Goal: Find specific page/section: Find specific page/section

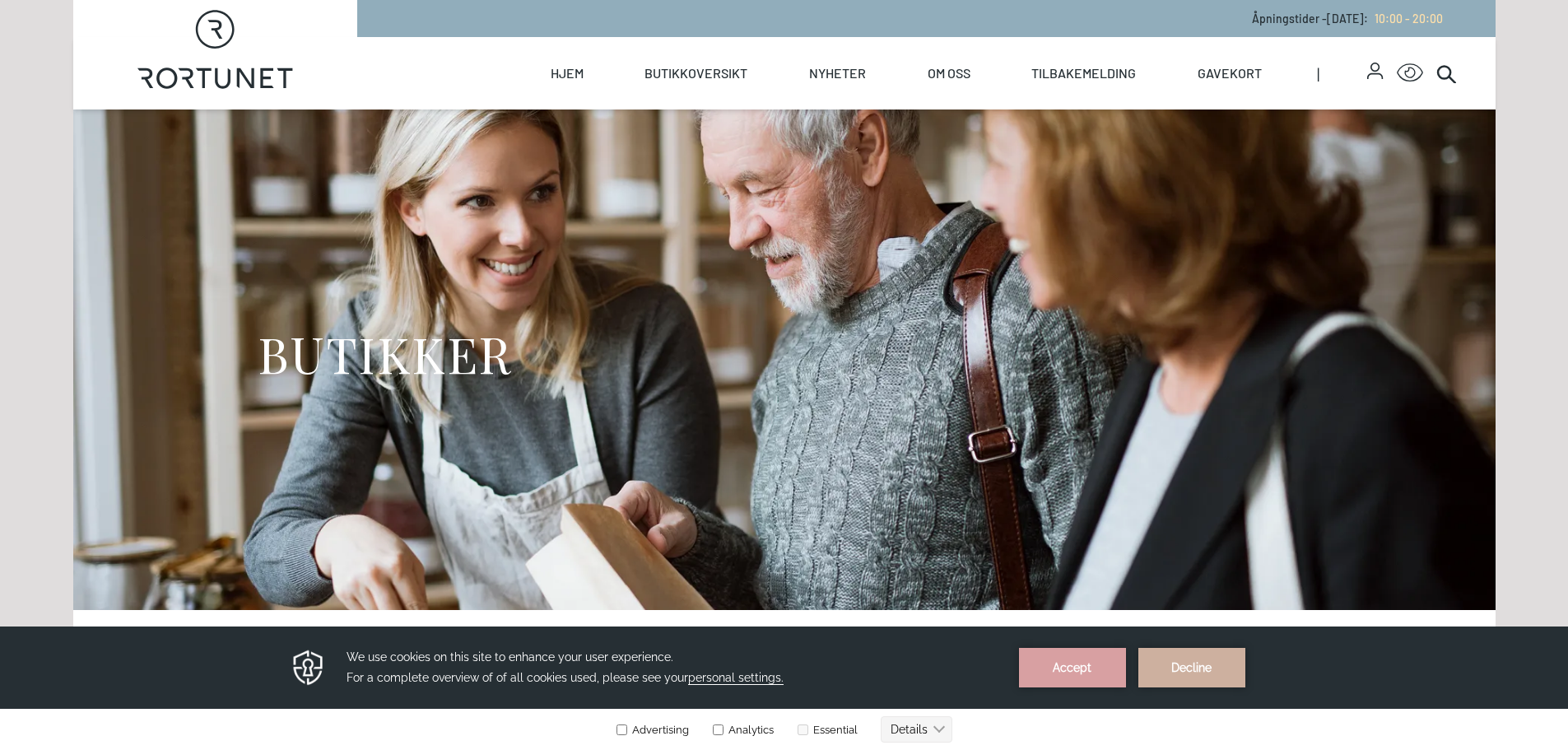
click at [1457, 73] on div "Hjem Butikkoversikt Butikker Servering Helse Oversiktskart Nyheter Nyheter Arra…" at bounding box center [784, 73] width 1423 height 72
click at [1443, 73] on icon at bounding box center [1447, 73] width 20 height 20
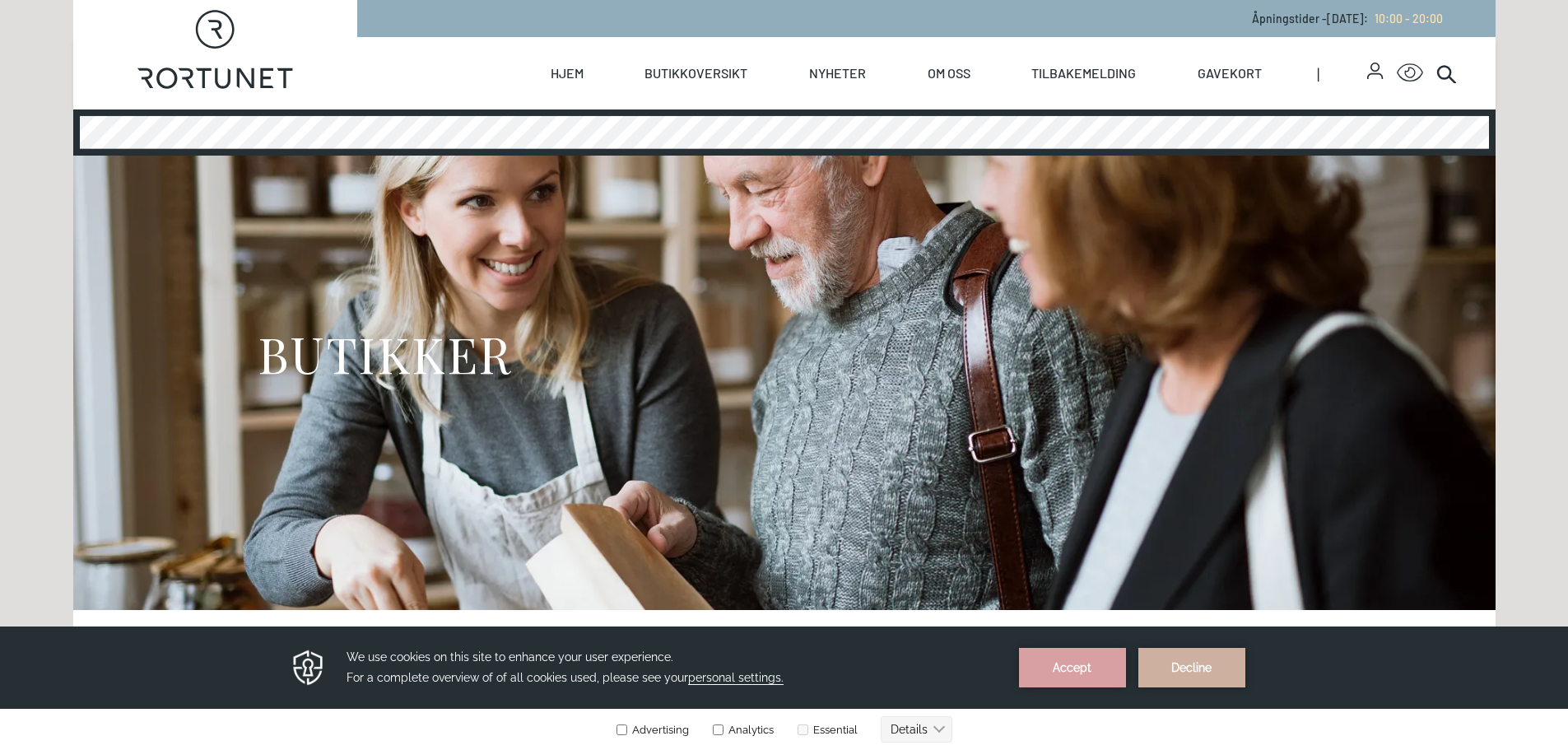
scroll to position [394, 0]
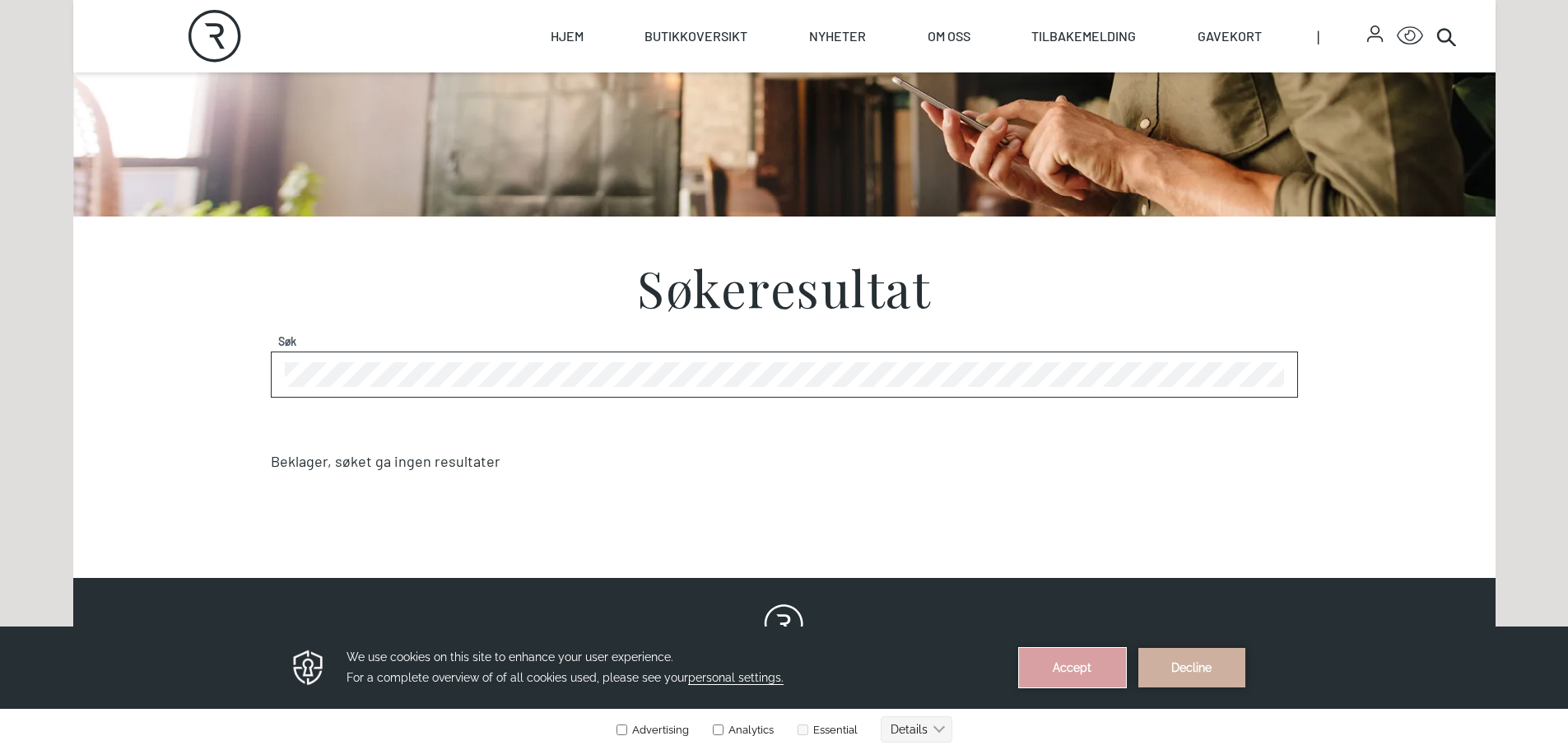
click at [1072, 674] on button "Accept" at bounding box center [1072, 668] width 107 height 40
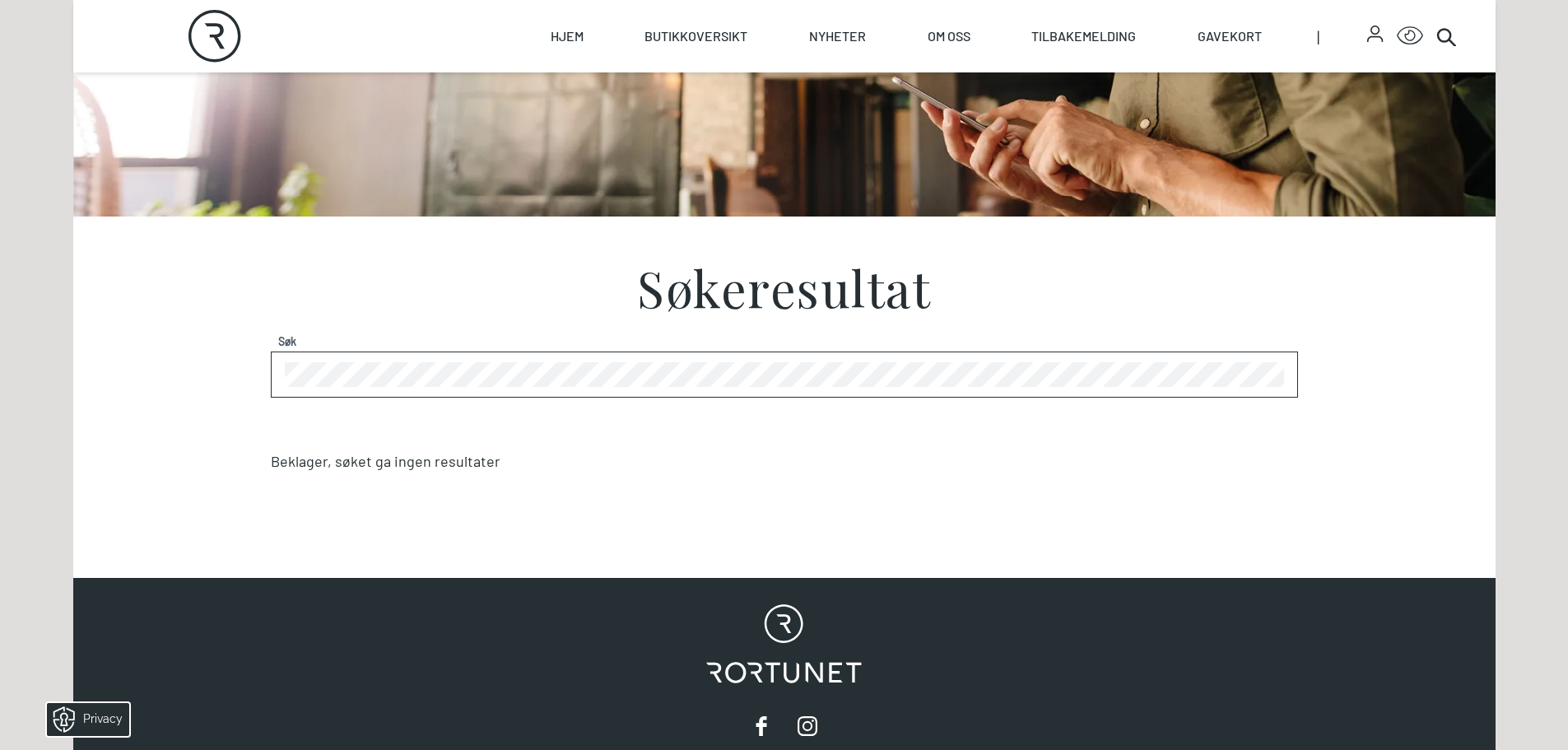
click at [487, 360] on div "Søk" at bounding box center [784, 375] width 1027 height 47
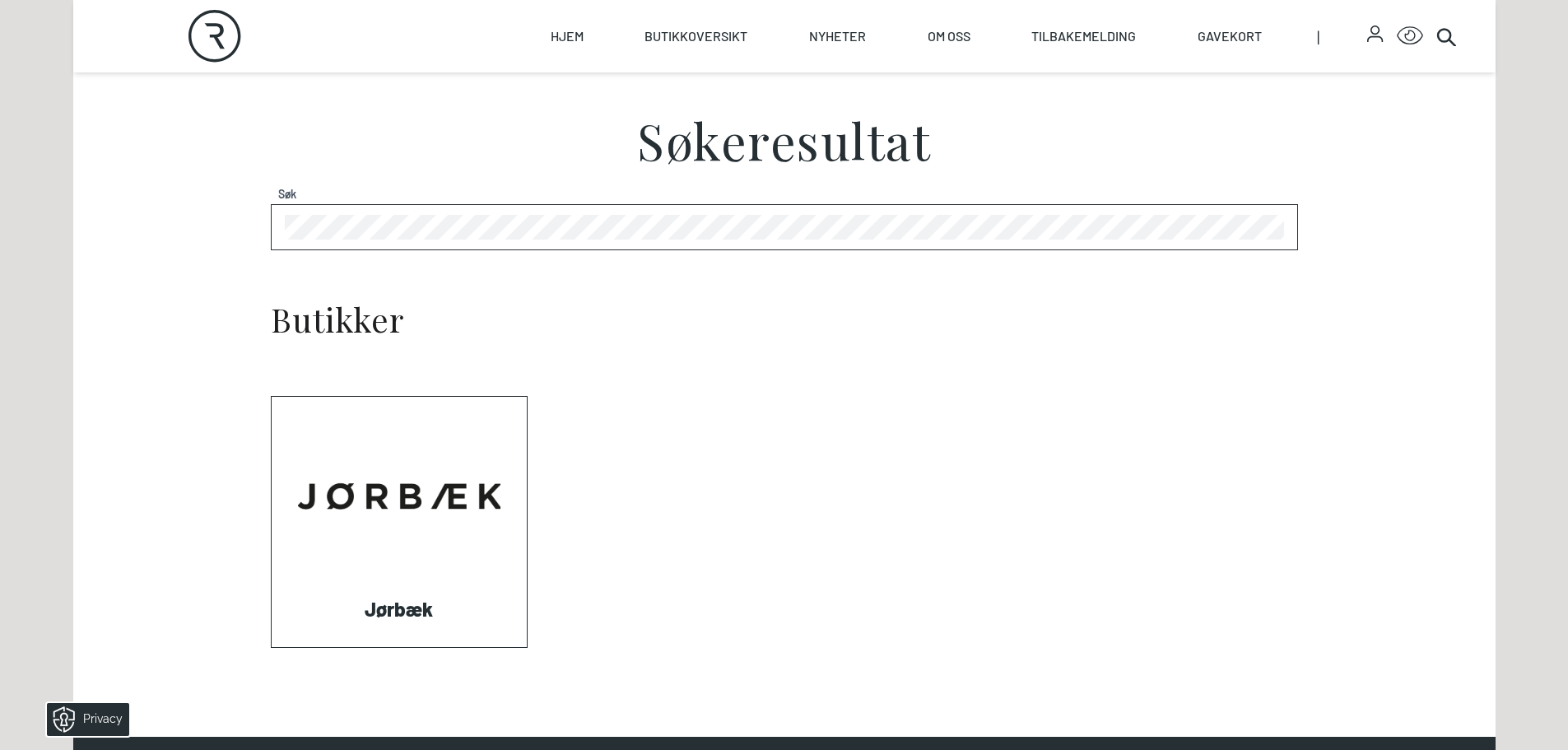
scroll to position [586, 0]
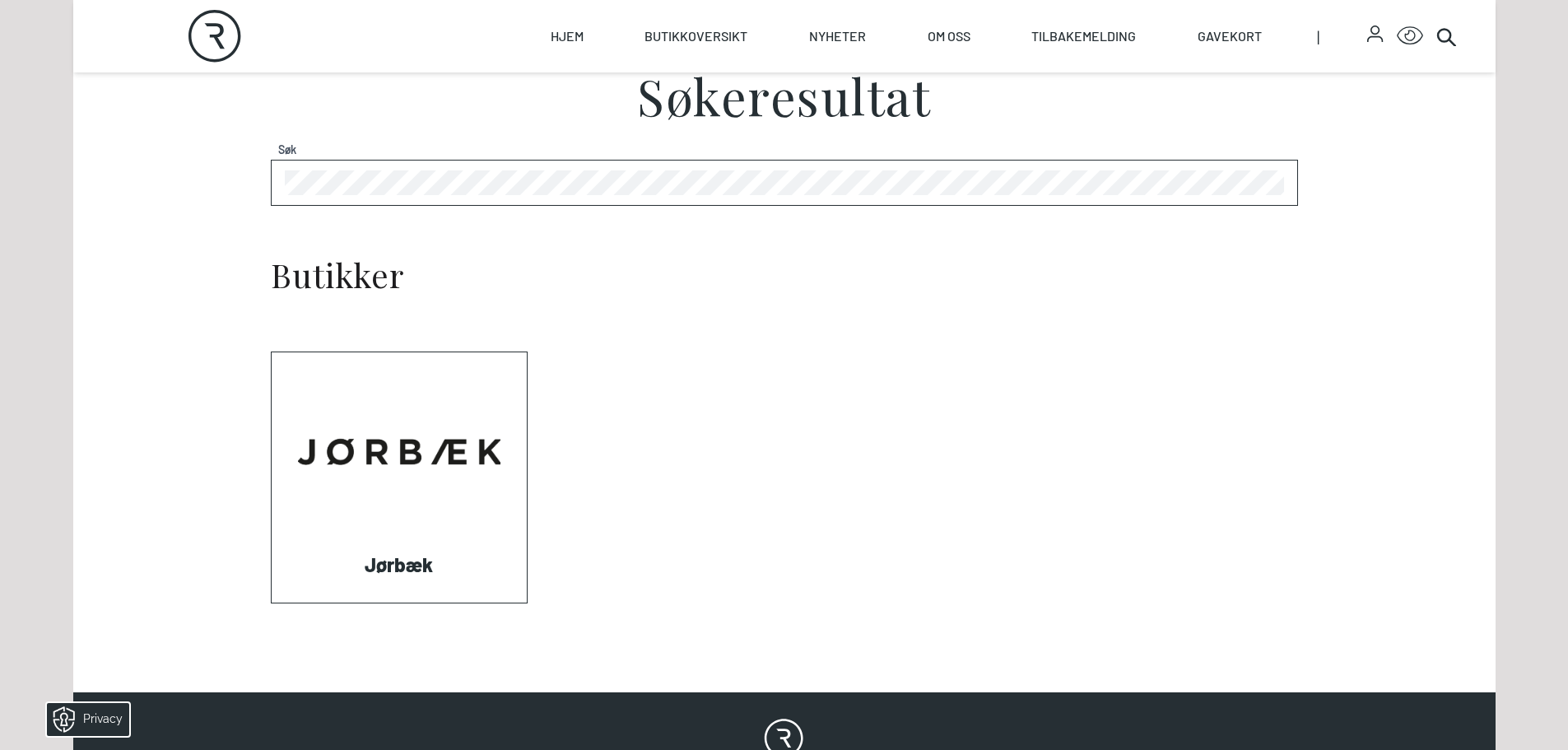
click at [272, 603] on link "Visit: Jørbæk" at bounding box center [272, 603] width 0 height 0
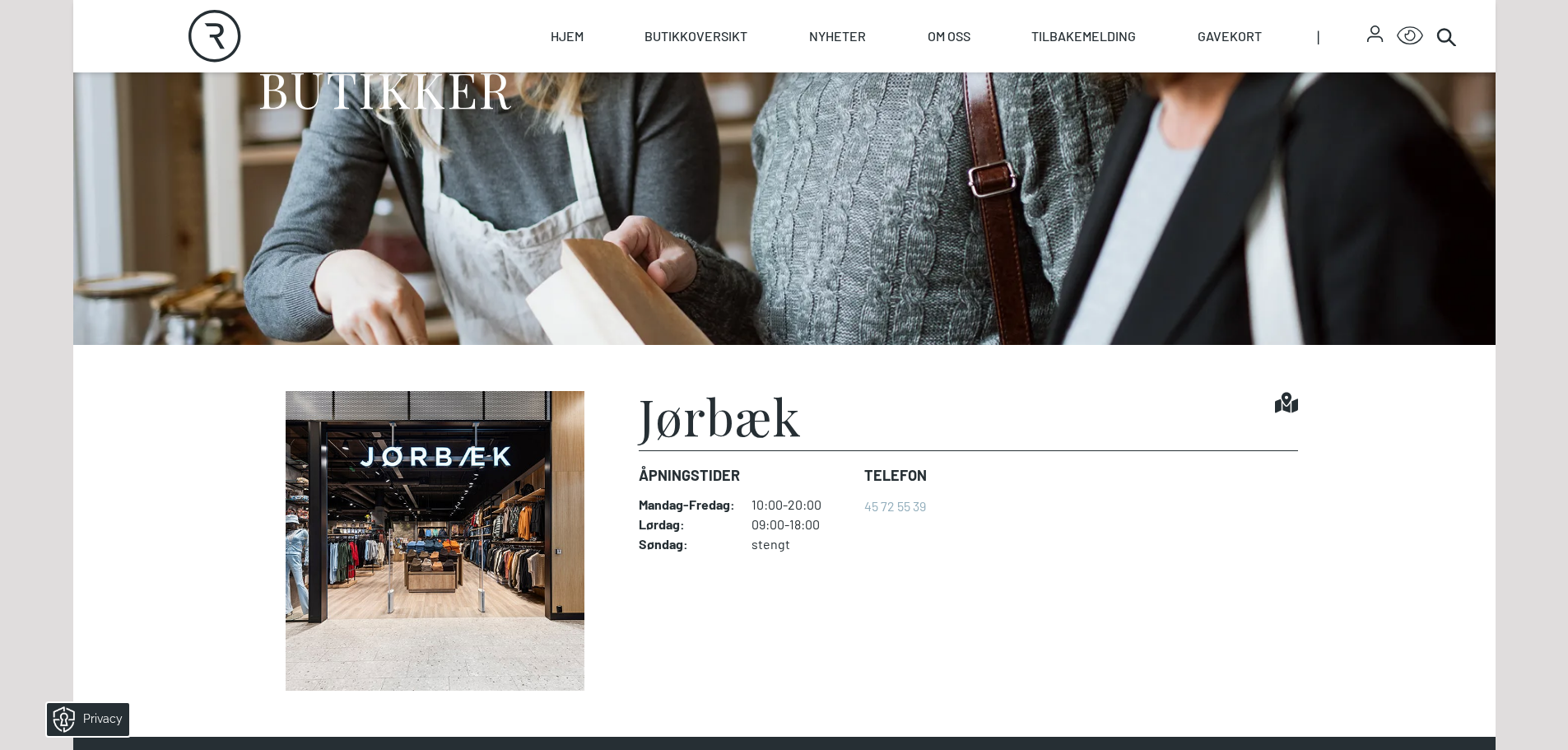
scroll to position [522, 0]
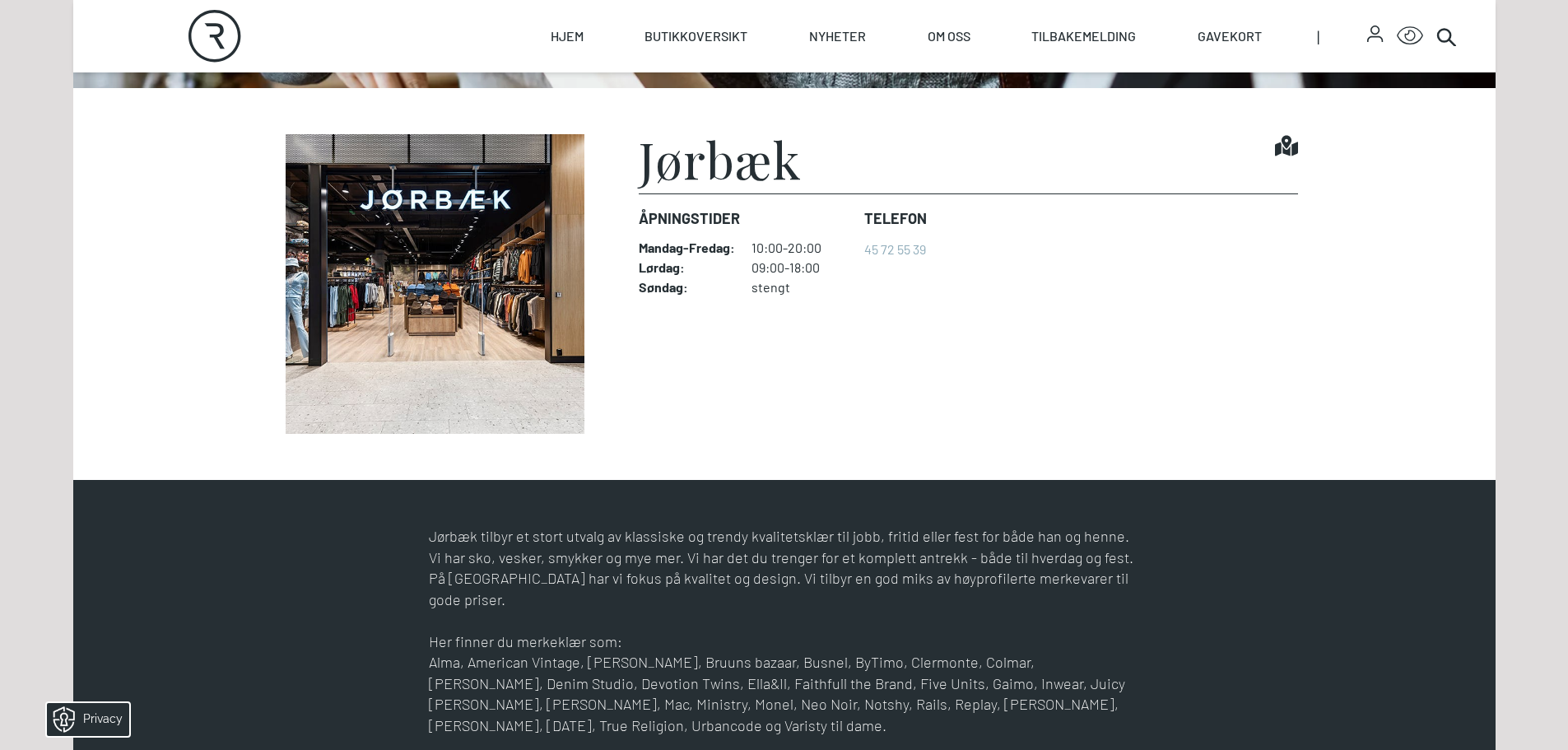
click at [500, 201] on img at bounding box center [435, 284] width 329 height 300
click at [676, 169] on h1 "Jørbæk" at bounding box center [720, 159] width 163 height 49
click at [579, 37] on link "Hjem" at bounding box center [567, 36] width 33 height 72
select select "NO"
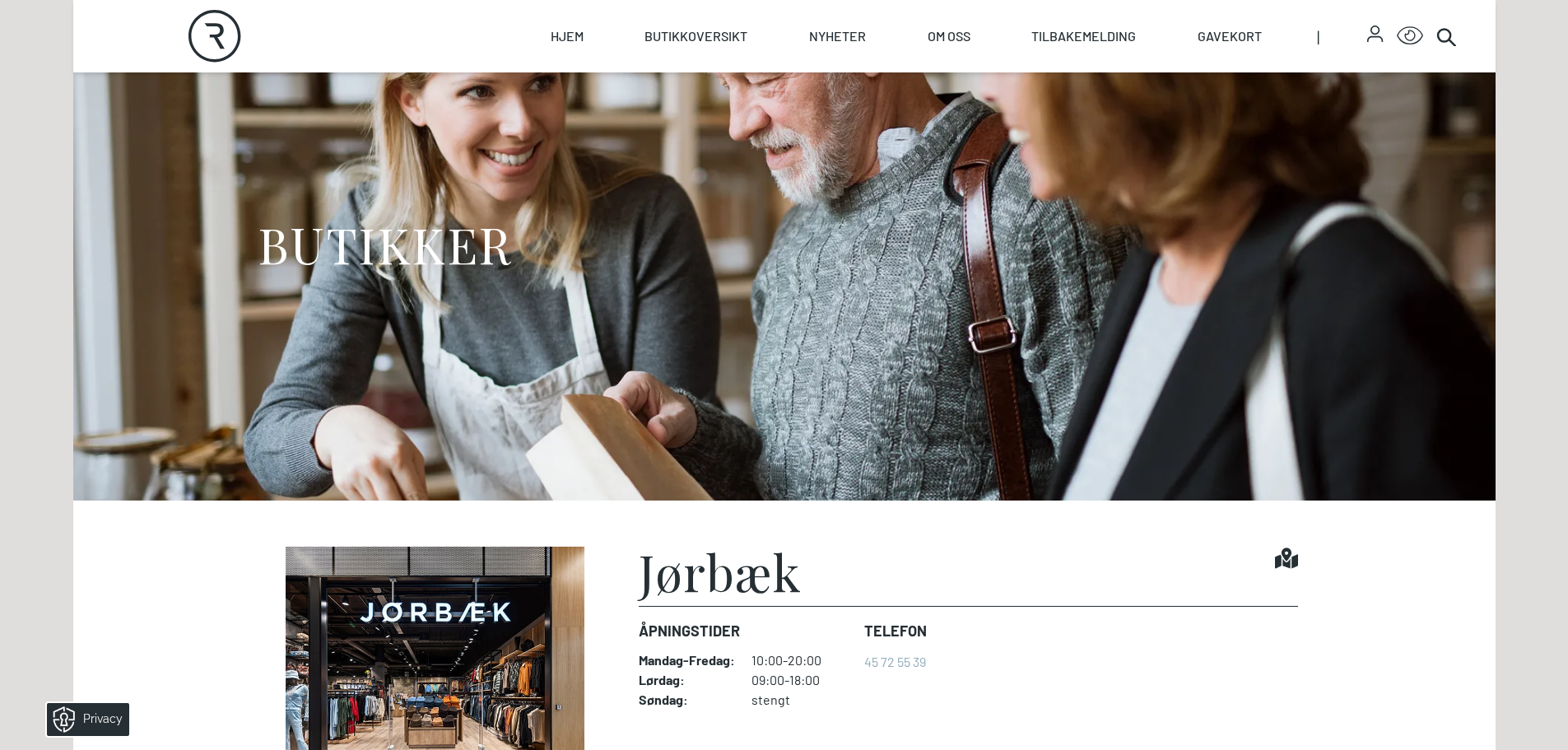
click at [442, 254] on h1 "BUTIKKER" at bounding box center [385, 244] width 254 height 61
click at [1443, 37] on icon at bounding box center [1447, 37] width 20 height 20
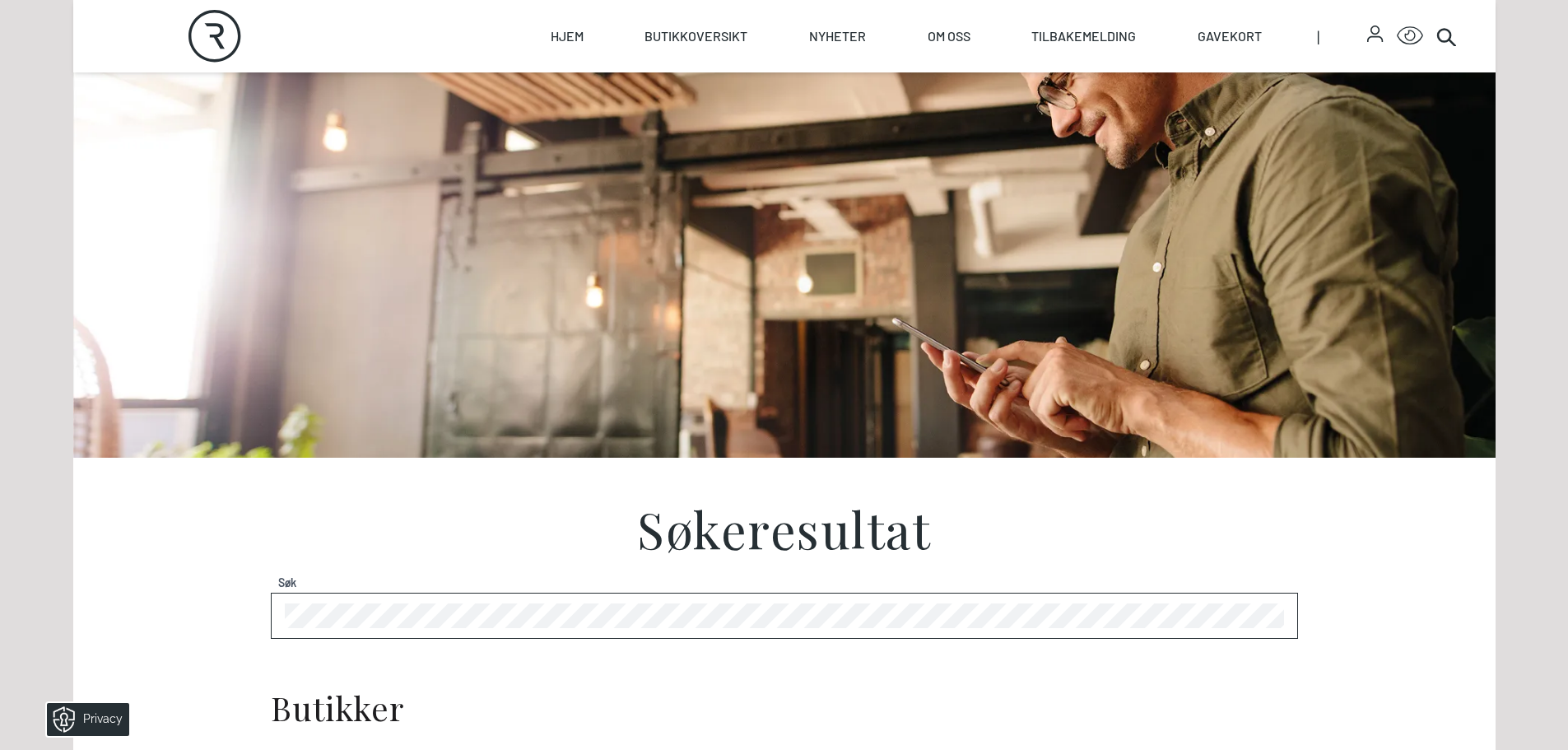
scroll to position [86, 0]
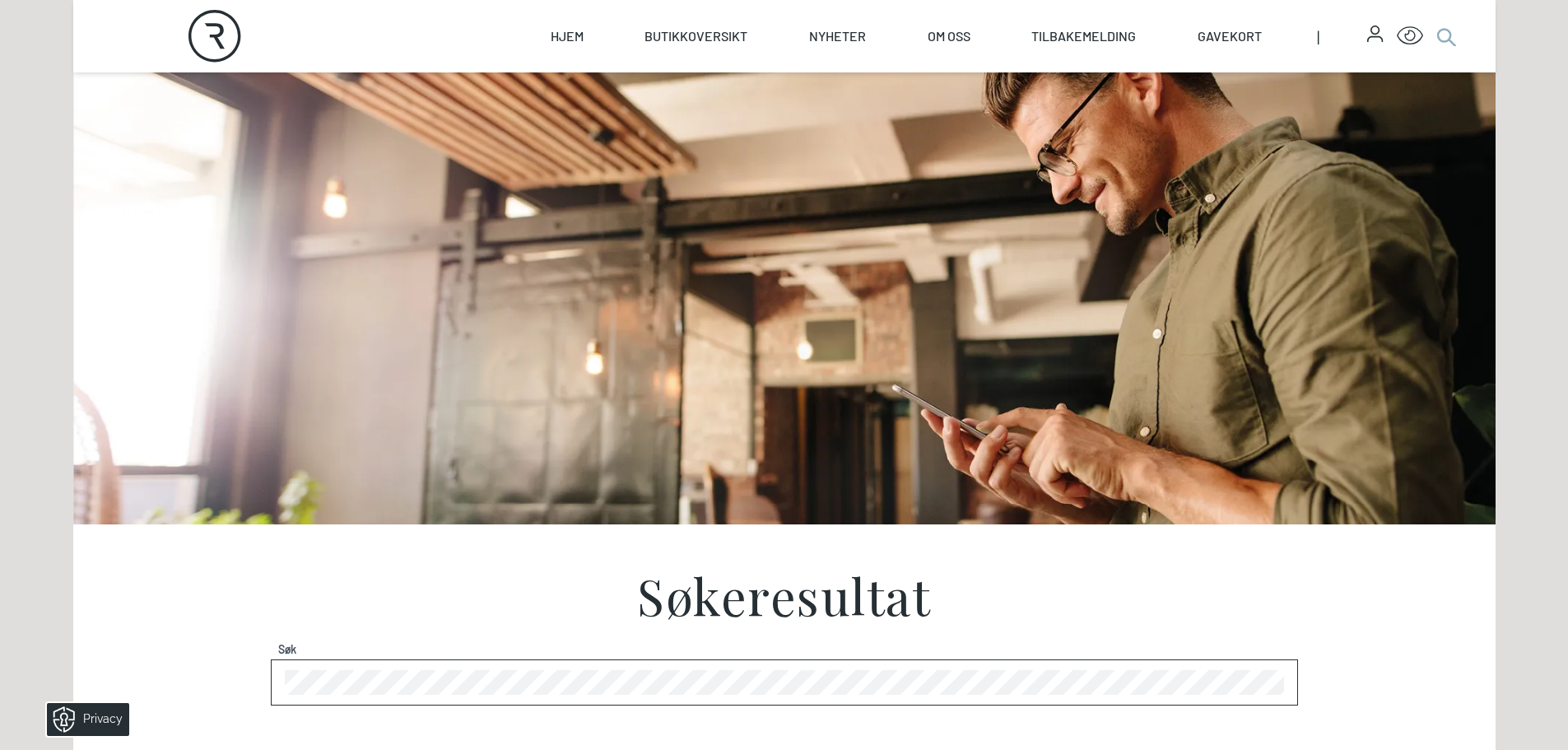
click at [1448, 33] on circle at bounding box center [1444, 35] width 12 height 12
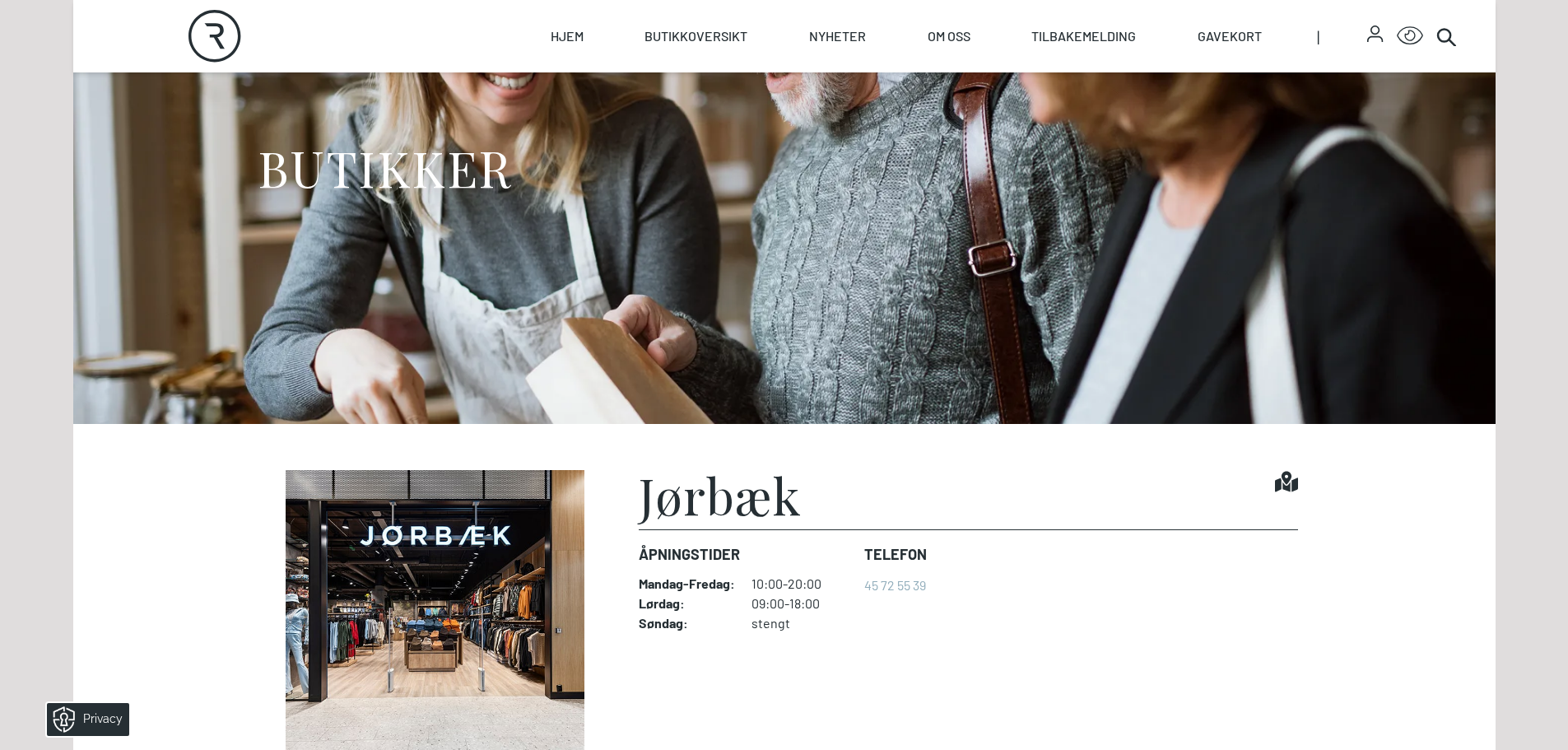
scroll to position [220, 0]
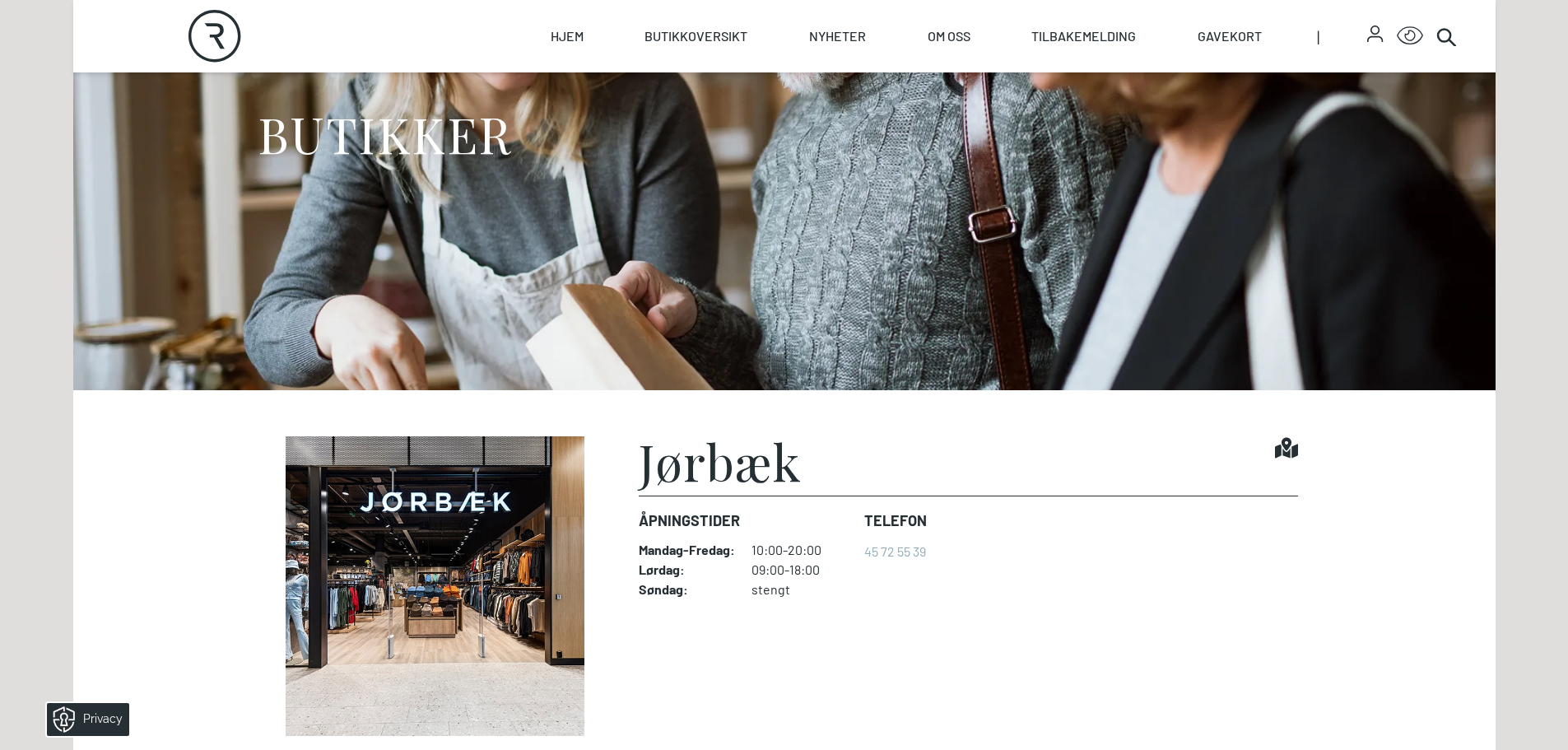
click at [743, 470] on h1 "Jørbæk" at bounding box center [720, 460] width 163 height 49
click at [678, 545] on dt "Mandag - Fredag :" at bounding box center [687, 550] width 96 height 17
click at [900, 519] on dt "Telefon" at bounding box center [895, 521] width 62 height 22
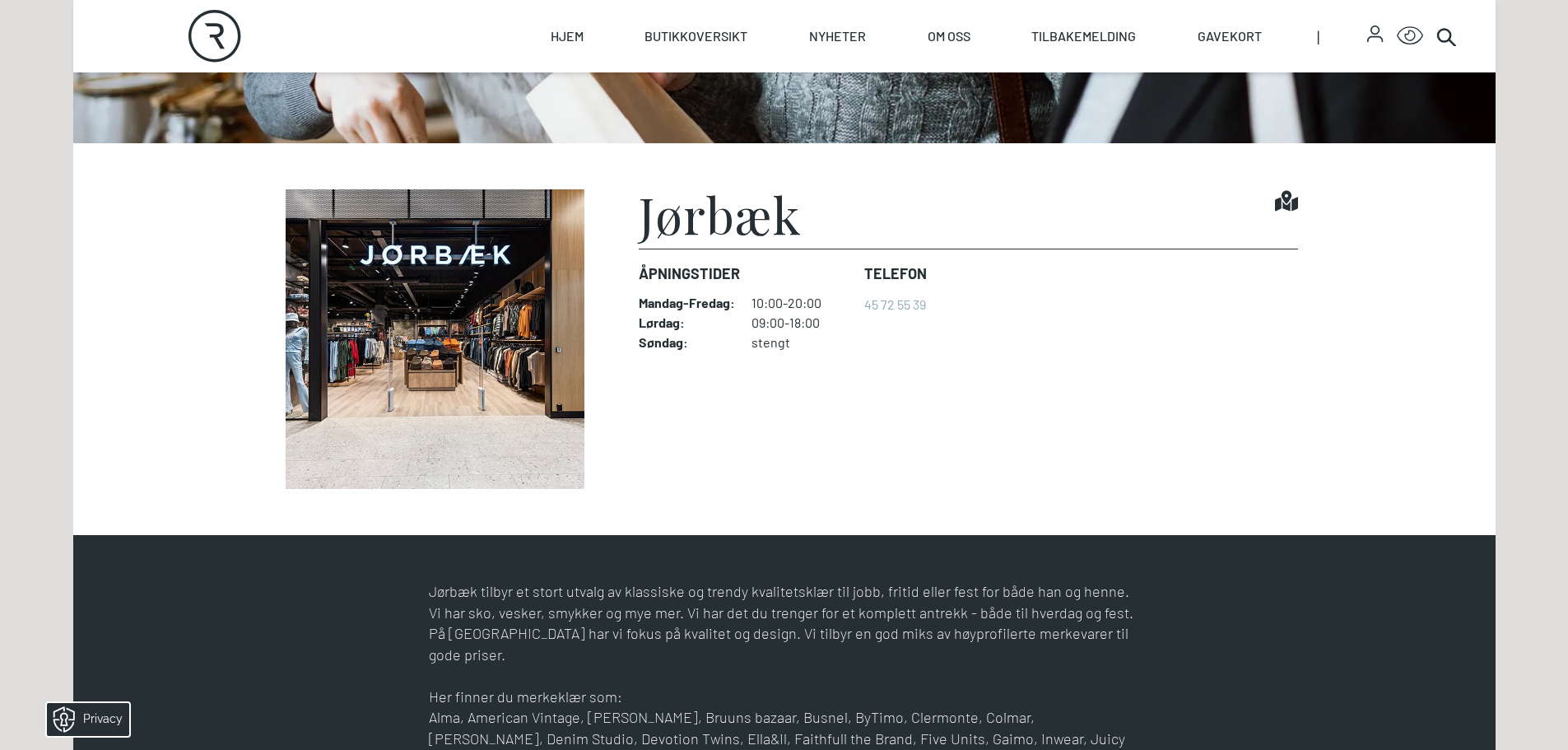
click at [496, 376] on img at bounding box center [435, 339] width 329 height 300
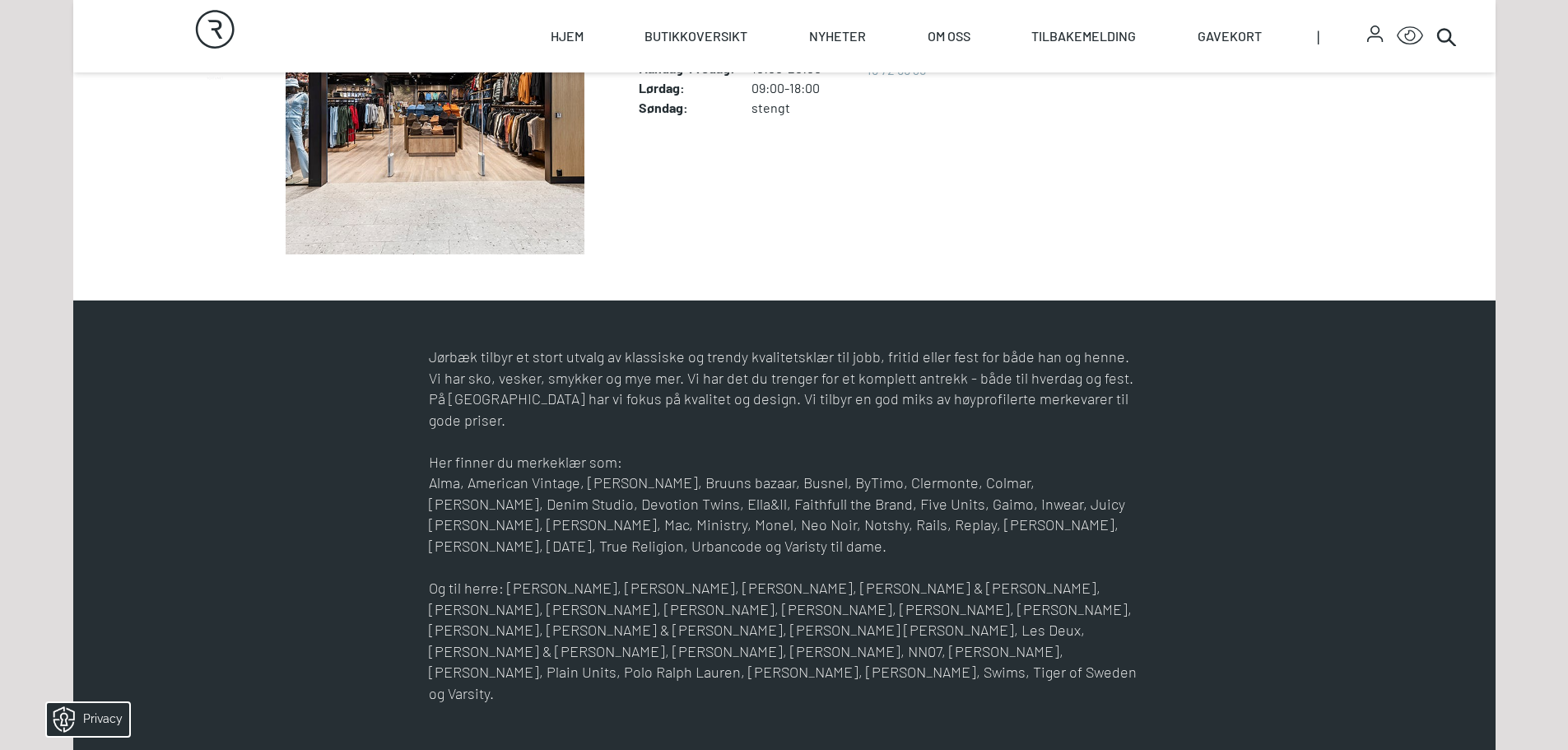
scroll to position [0, 0]
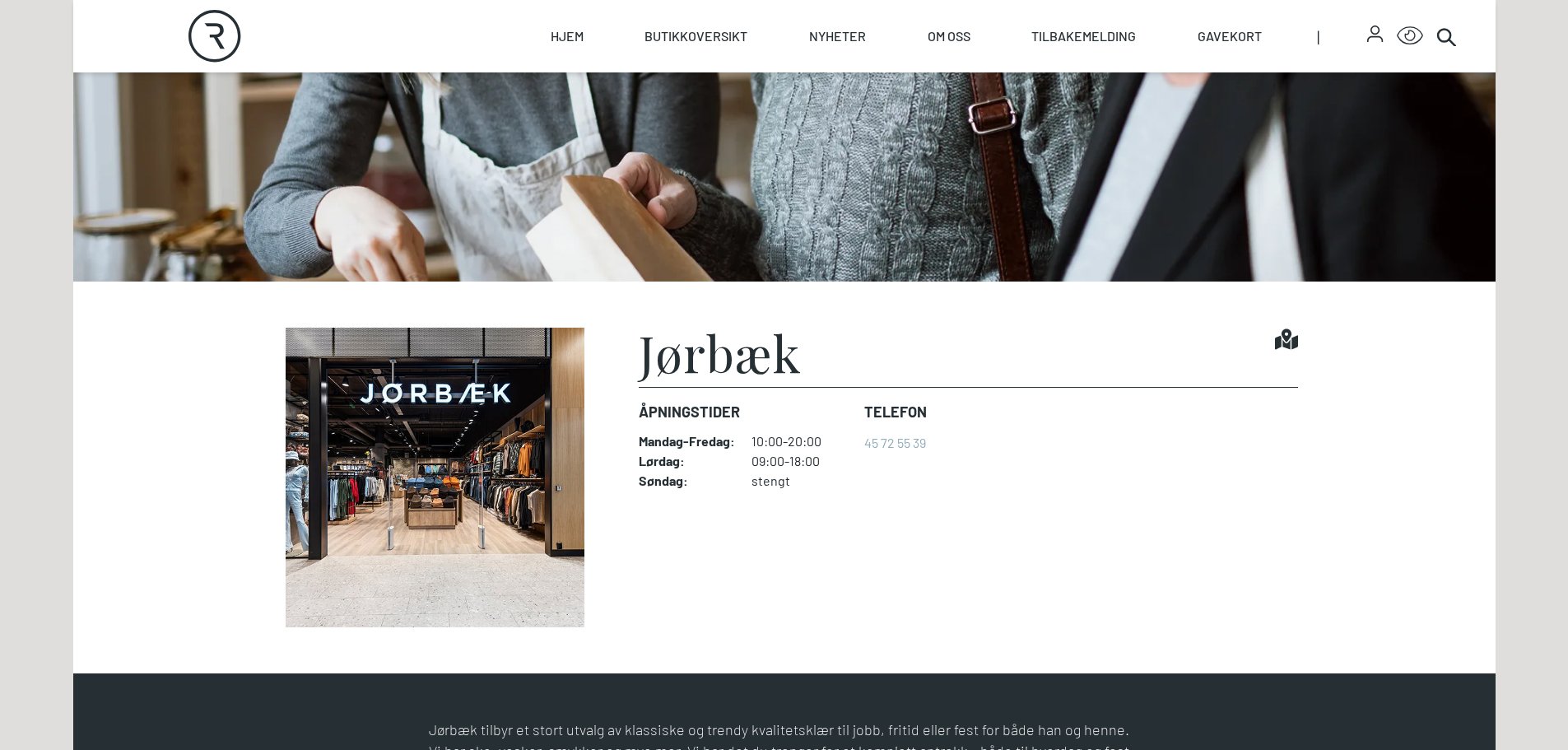
scroll to position [329, 0]
click at [1283, 345] on icon at bounding box center [1286, 338] width 23 height 21
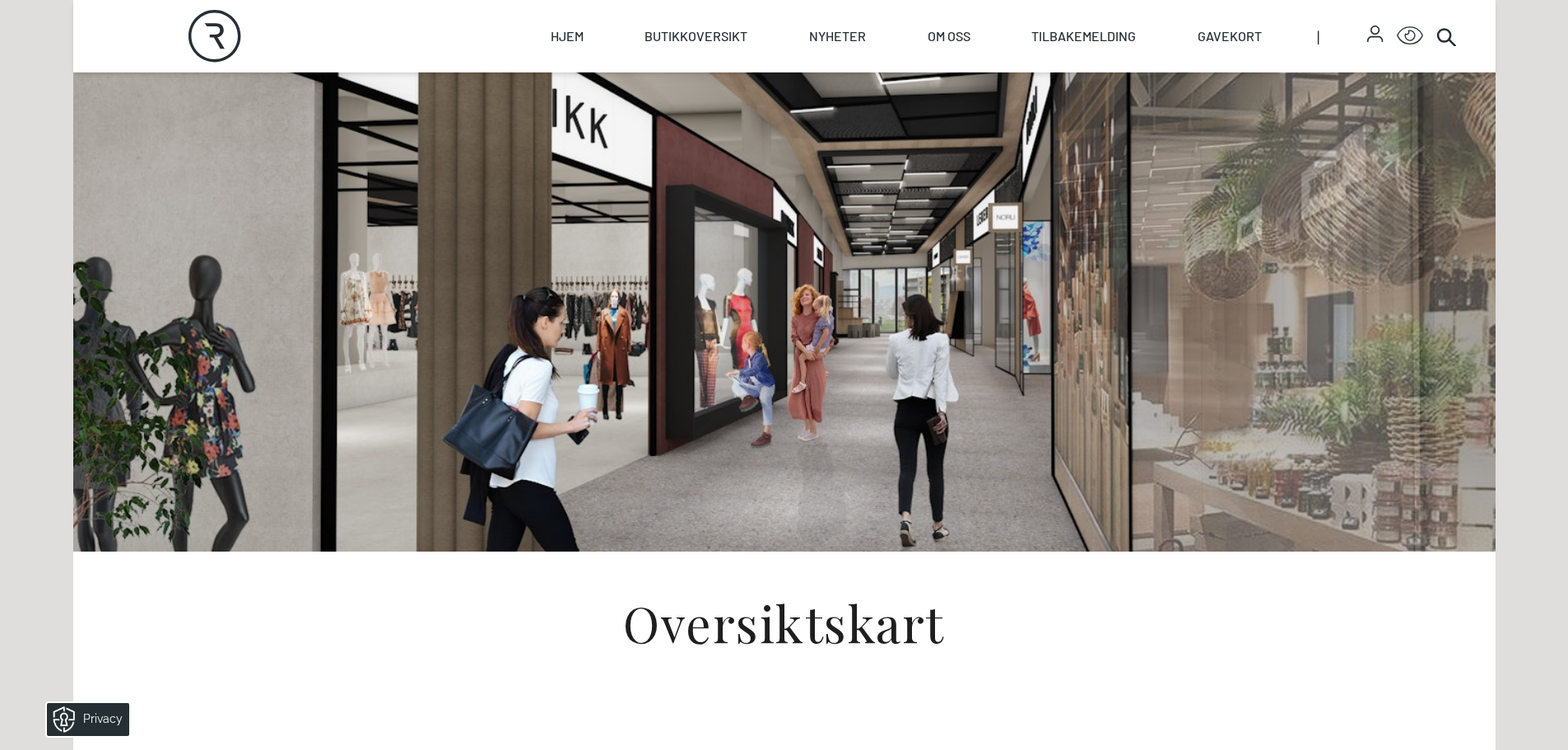
scroll to position [329, 0]
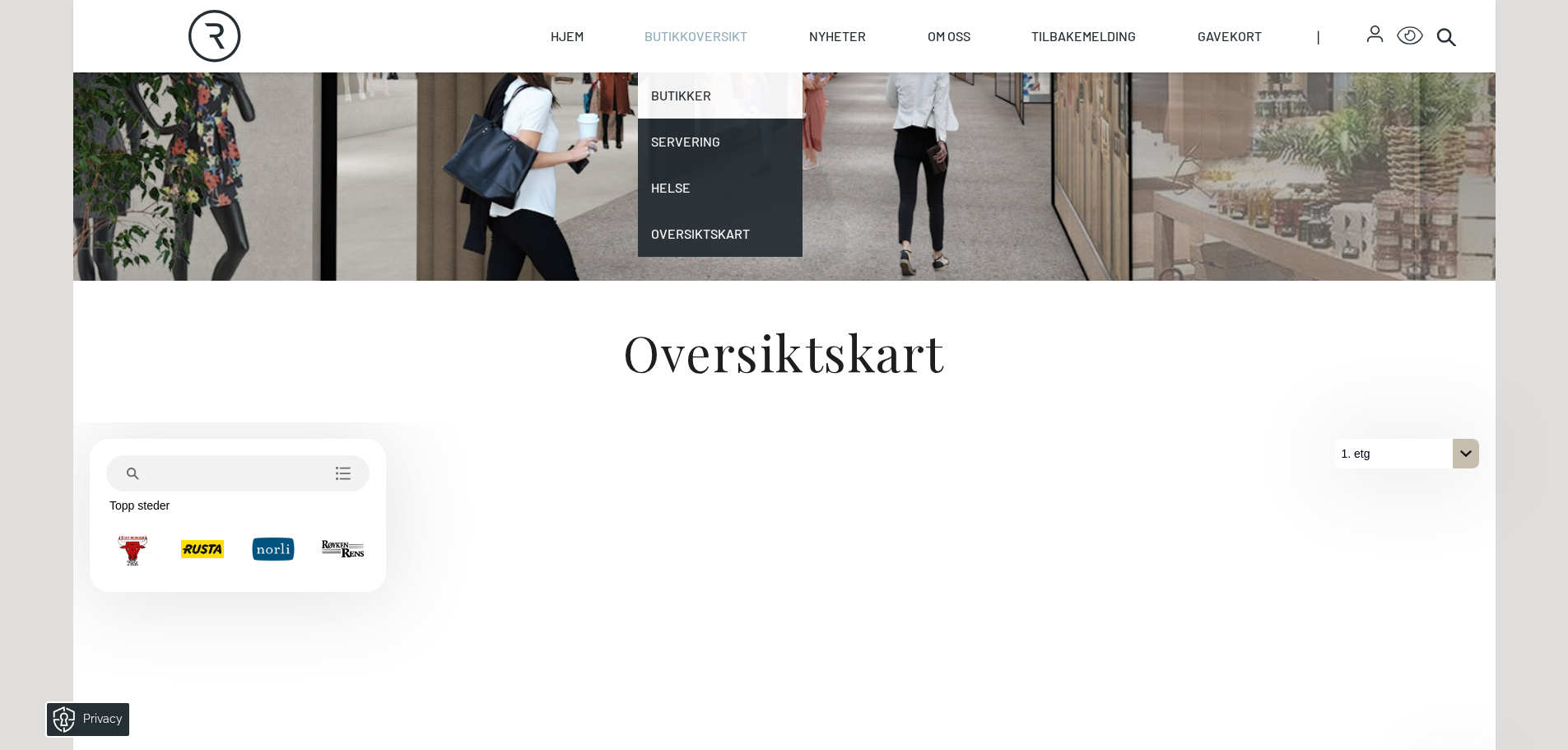
click at [752, 96] on link "Butikker" at bounding box center [720, 96] width 164 height 47
